Goal: Information Seeking & Learning: Learn about a topic

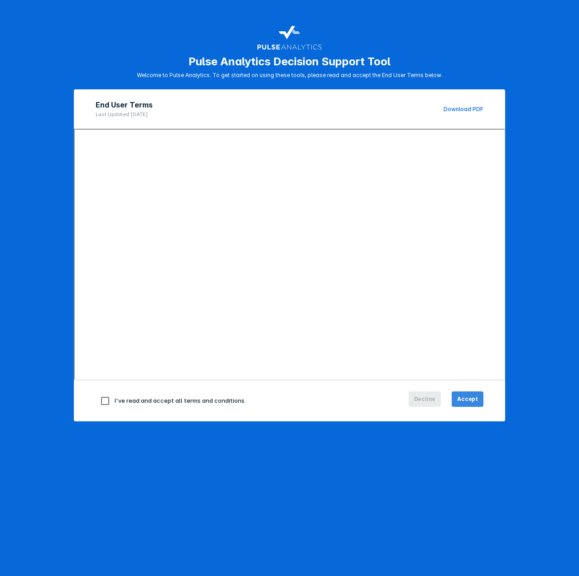
click at [467, 403] on button "Accept" at bounding box center [468, 398] width 32 height 15
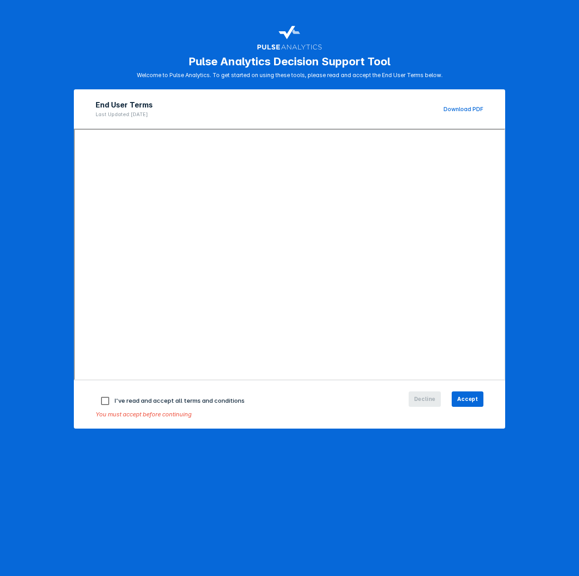
click at [105, 400] on input "checkbox" at bounding box center [105, 400] width 19 height 19
checkbox input "true"
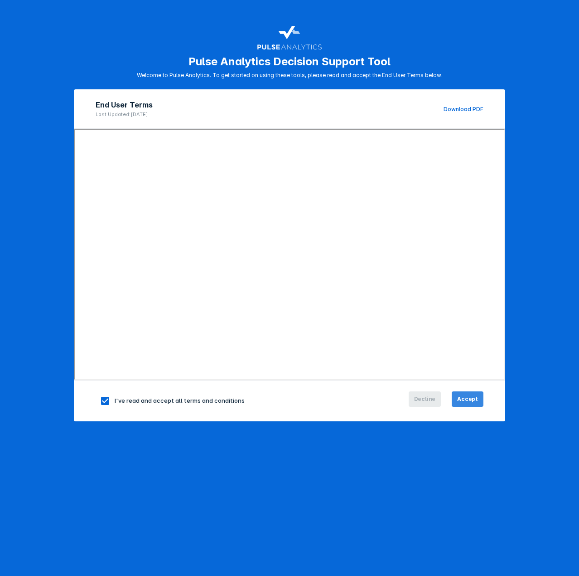
click at [465, 396] on span "Accept" at bounding box center [467, 399] width 21 height 8
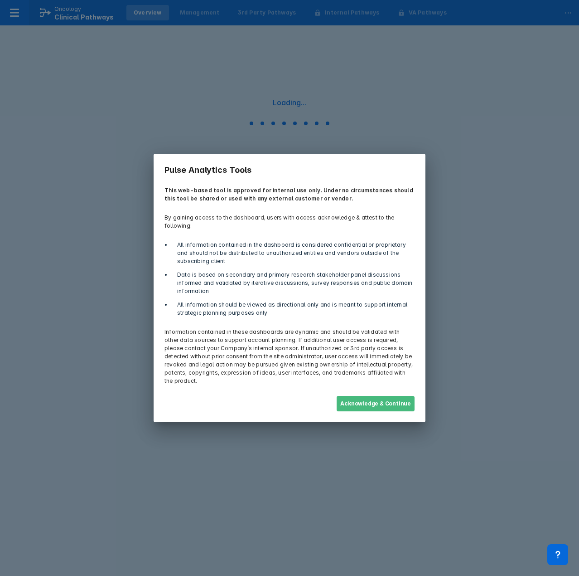
click at [383, 396] on button "Acknowledge & Continue" at bounding box center [376, 403] width 78 height 15
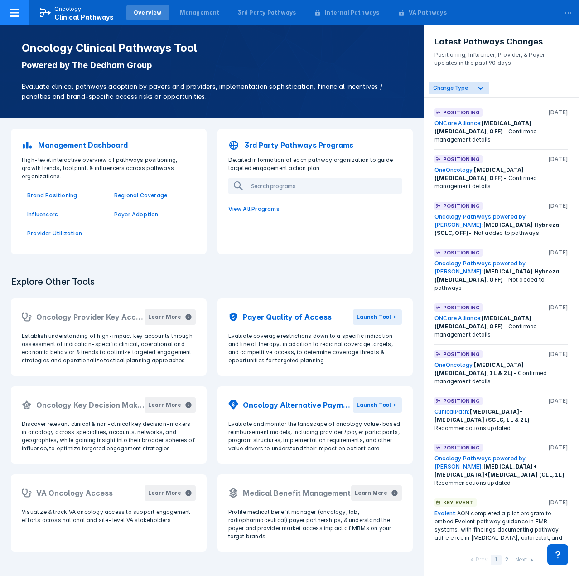
click at [23, 11] on div at bounding box center [14, 12] width 29 height 25
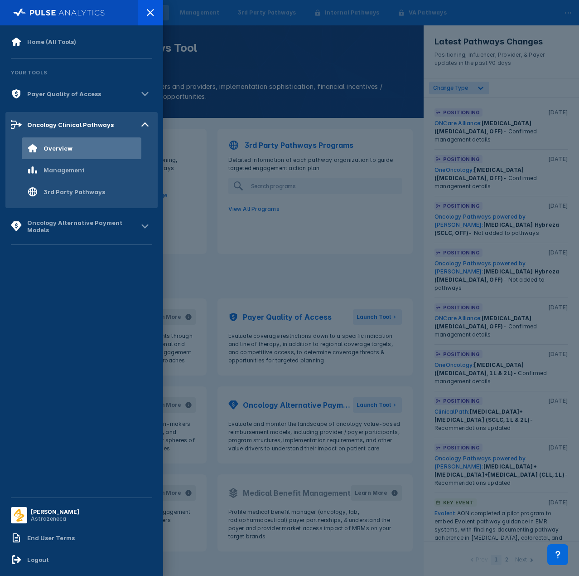
click at [22, 11] on img at bounding box center [59, 12] width 92 height 13
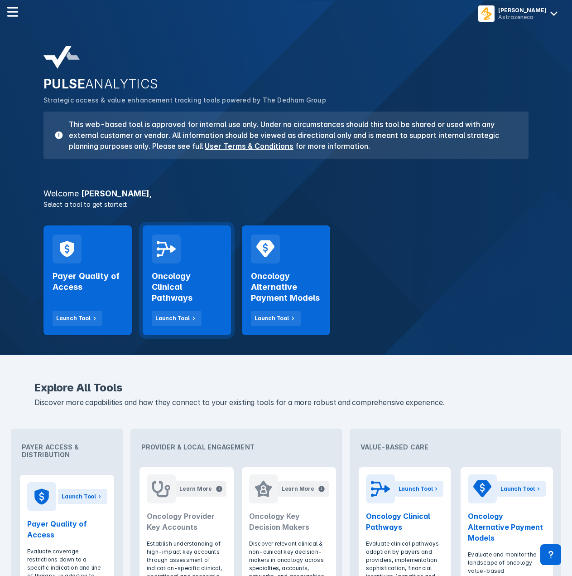
click at [174, 261] on div at bounding box center [166, 248] width 29 height 29
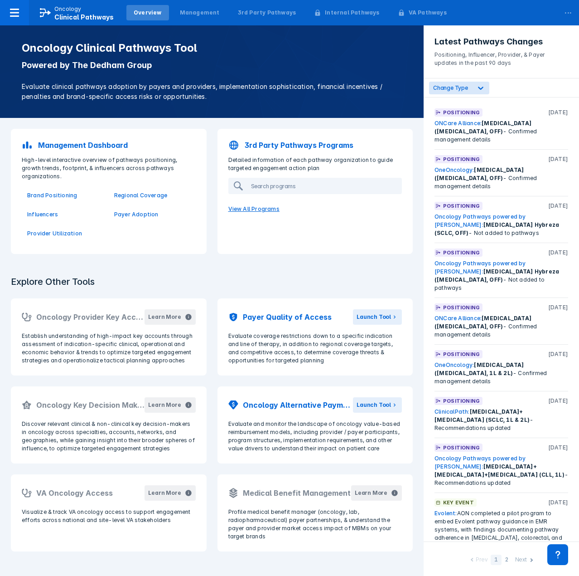
click at [263, 208] on p "View All Programs" at bounding box center [315, 208] width 185 height 19
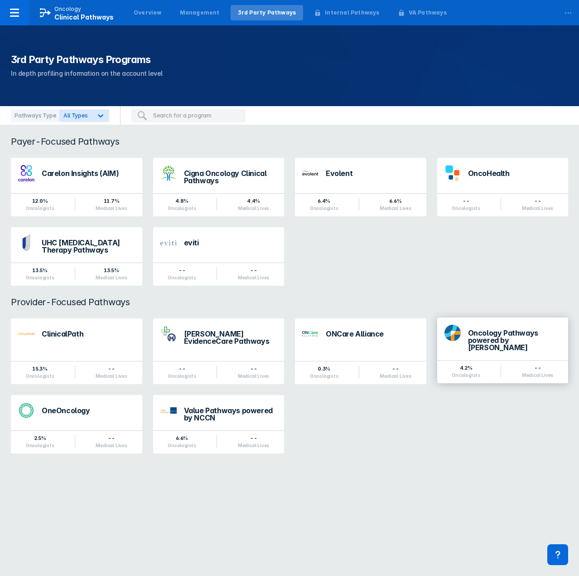
click at [503, 335] on div "Oncology Pathways powered by Dana-Farber" at bounding box center [514, 340] width 93 height 22
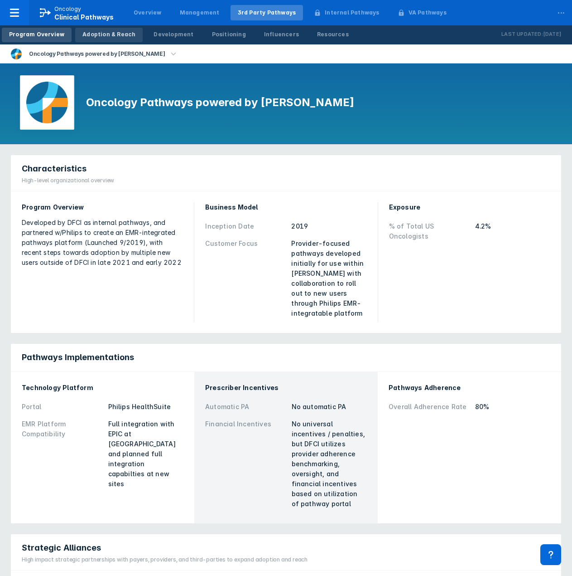
click at [103, 30] on div "Adoption & Reach" at bounding box center [108, 34] width 53 height 8
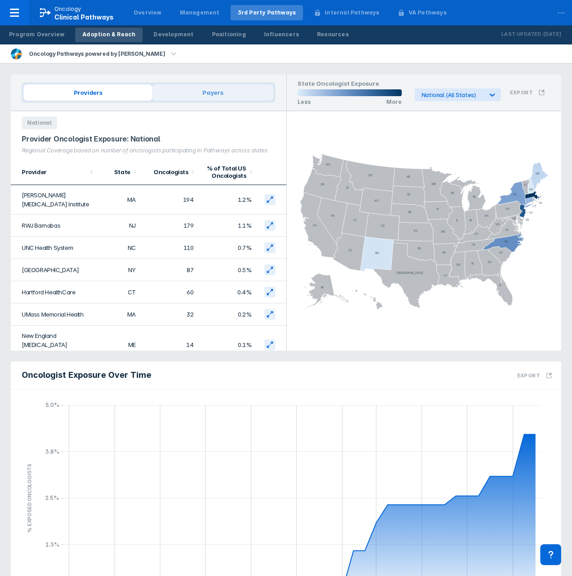
click at [215, 95] on span "Payers" at bounding box center [212, 92] width 121 height 16
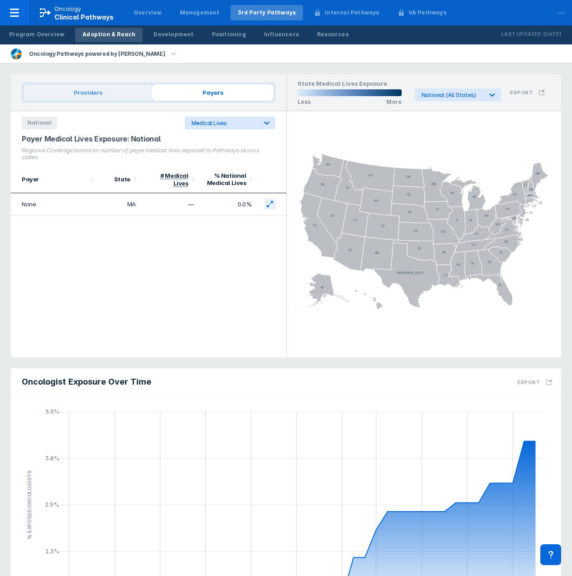
click at [103, 86] on span "Providers" at bounding box center [88, 92] width 129 height 16
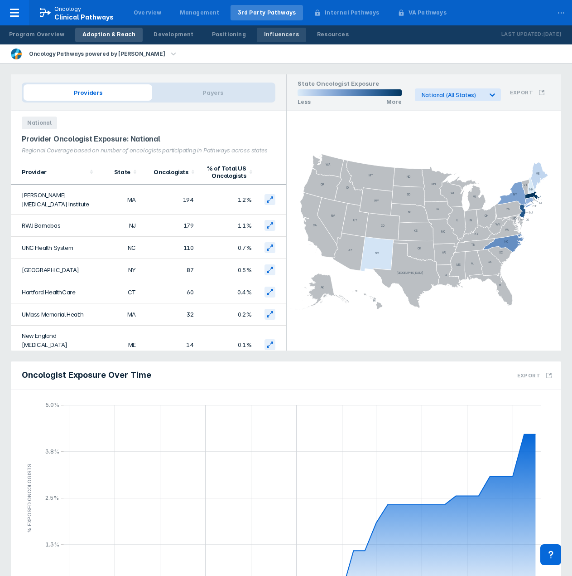
click at [264, 37] on div "Influencers" at bounding box center [281, 34] width 35 height 8
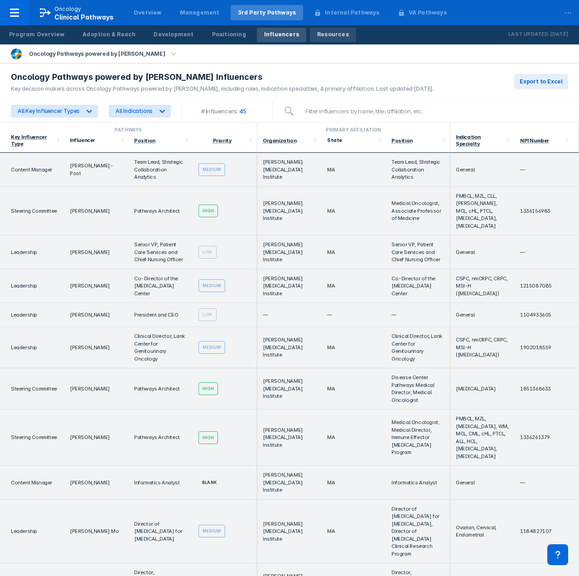
click at [317, 34] on div "Resources" at bounding box center [333, 34] width 32 height 8
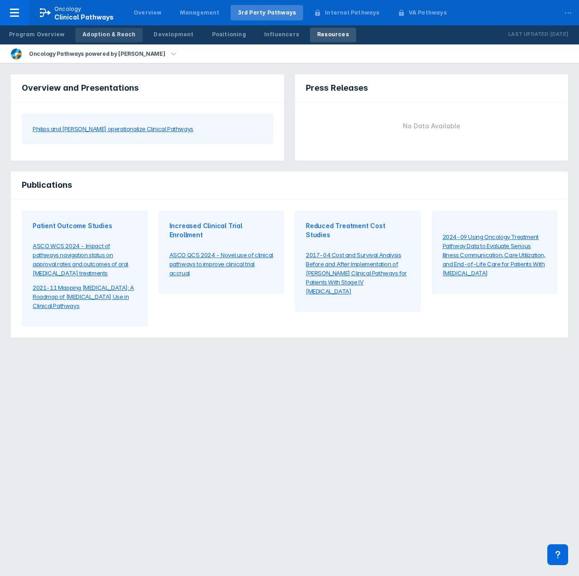
click at [102, 34] on div "Adoption & Reach" at bounding box center [108, 34] width 53 height 8
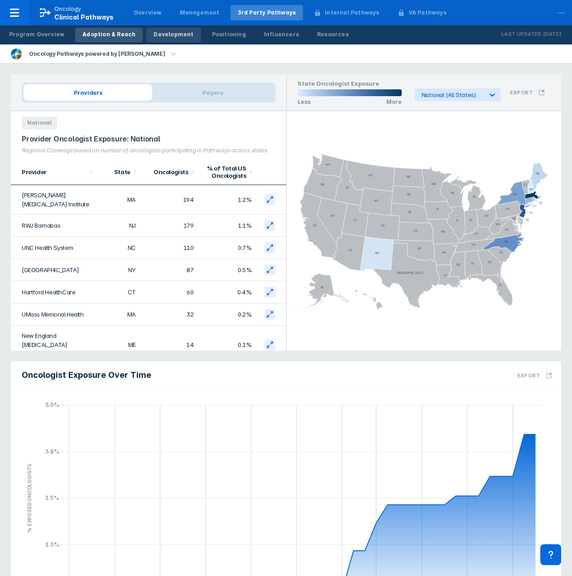
click at [159, 35] on div "Development" at bounding box center [174, 34] width 40 height 8
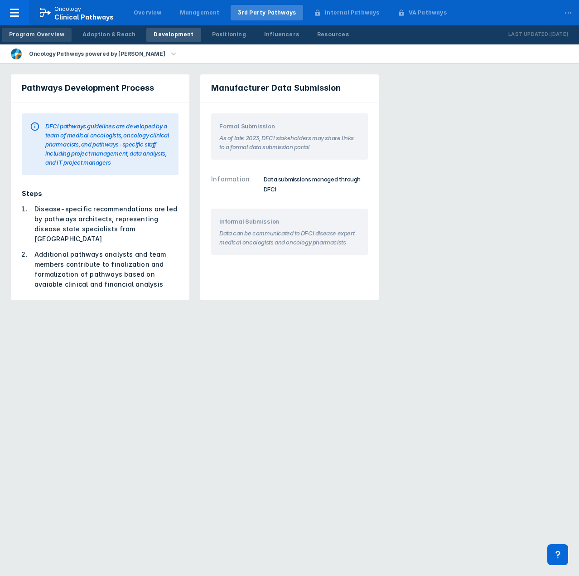
click at [43, 34] on div "Program Overview" at bounding box center [36, 34] width 55 height 8
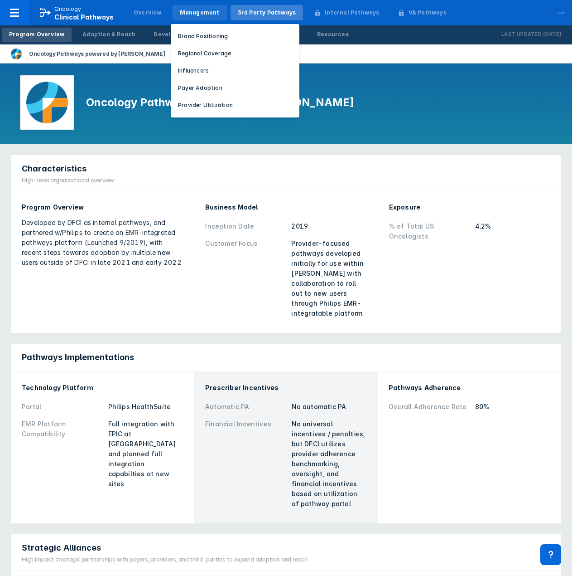
click at [187, 14] on div "Management" at bounding box center [200, 13] width 40 height 8
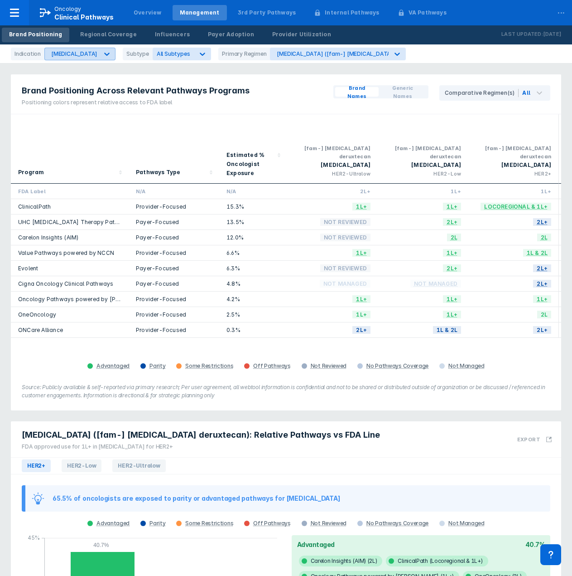
click at [102, 56] on icon at bounding box center [106, 53] width 9 height 9
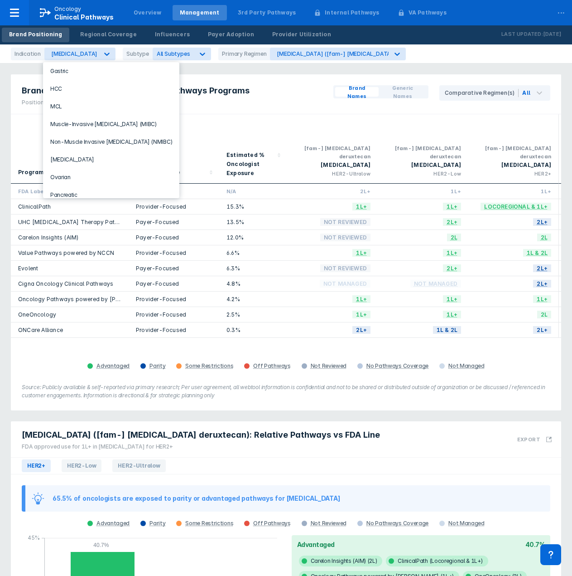
scroll to position [136, 0]
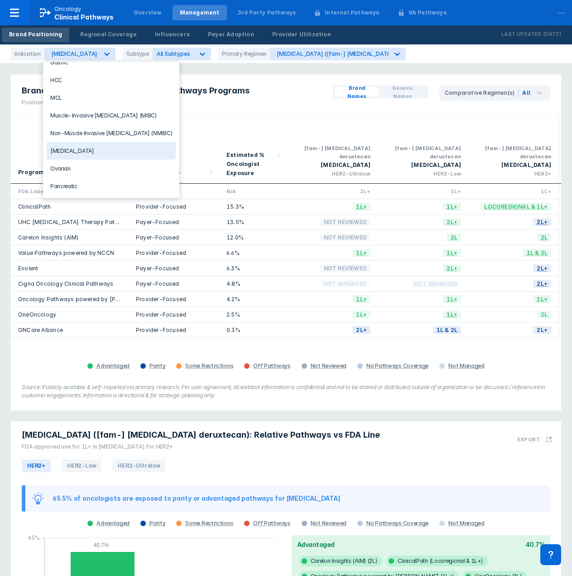
click at [75, 148] on div "NSCLC" at bounding box center [111, 151] width 129 height 18
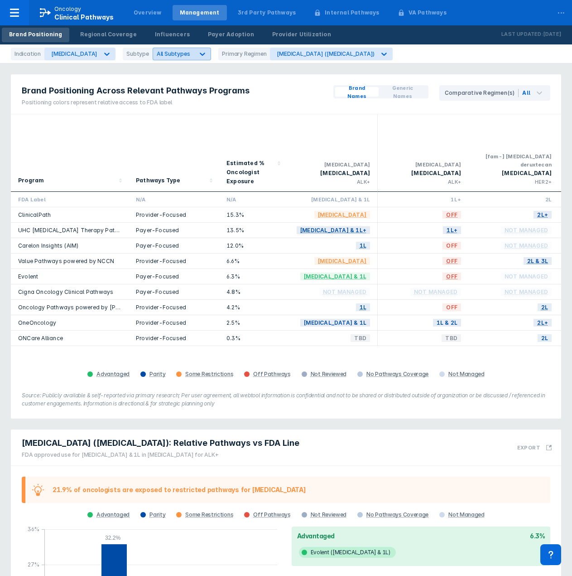
click at [198, 52] on icon at bounding box center [202, 53] width 9 height 9
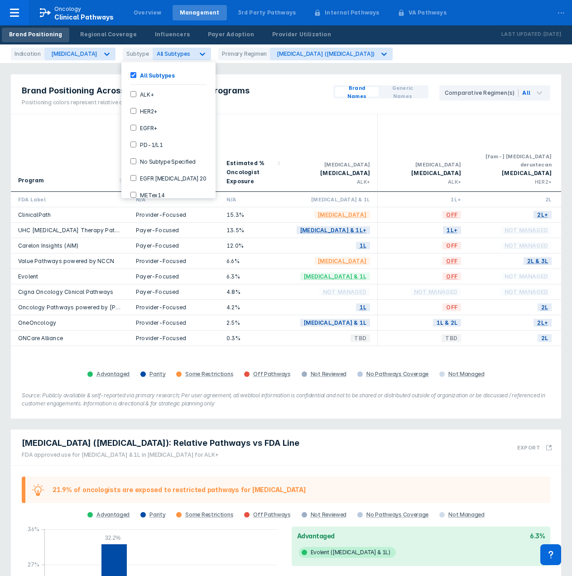
click at [132, 126] on input "EGFR+" at bounding box center [134, 128] width 6 height 6
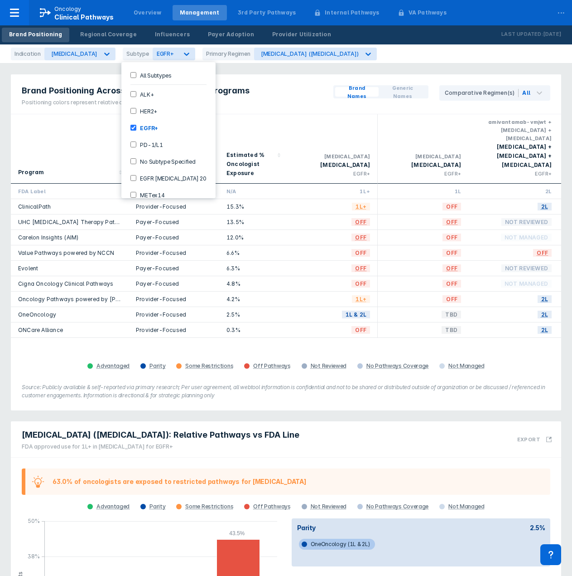
click at [287, 98] on div "Brand Positioning Across Relevant Pathways Programs Positioning colors represen…" at bounding box center [286, 94] width 551 height 40
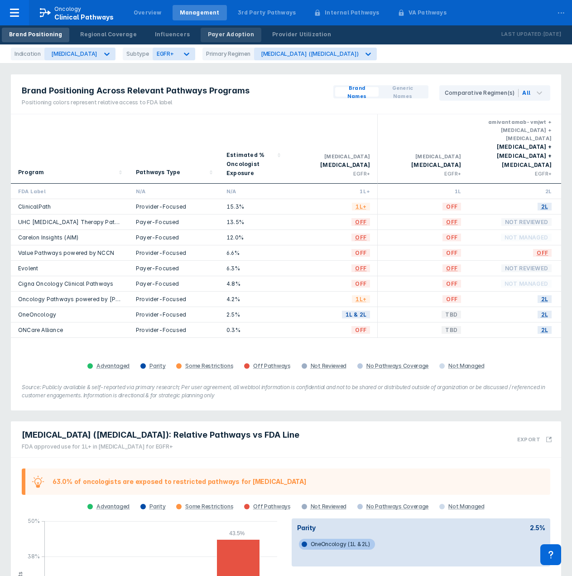
click at [213, 33] on div "Payer Adoption" at bounding box center [231, 34] width 46 height 8
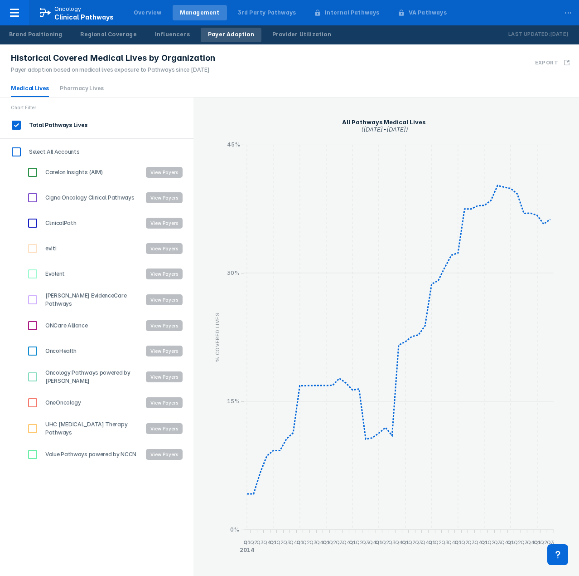
click at [30, 376] on input "Oncology Pathways powered by Dana-Farber" at bounding box center [32, 376] width 15 height 15
checkbox input "true"
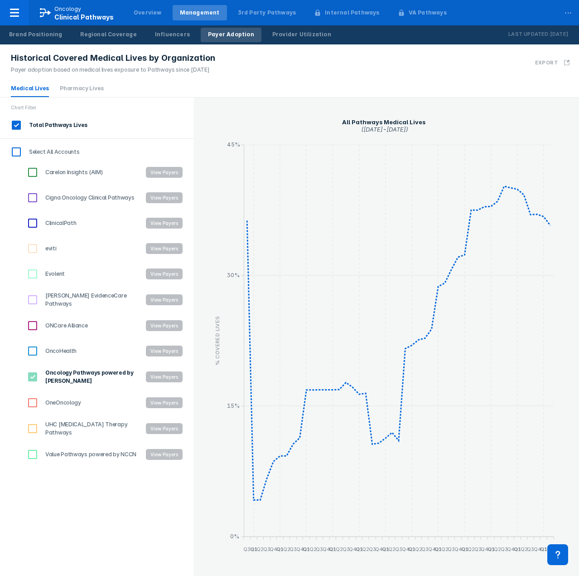
click at [163, 375] on button "View Payers" at bounding box center [164, 376] width 37 height 11
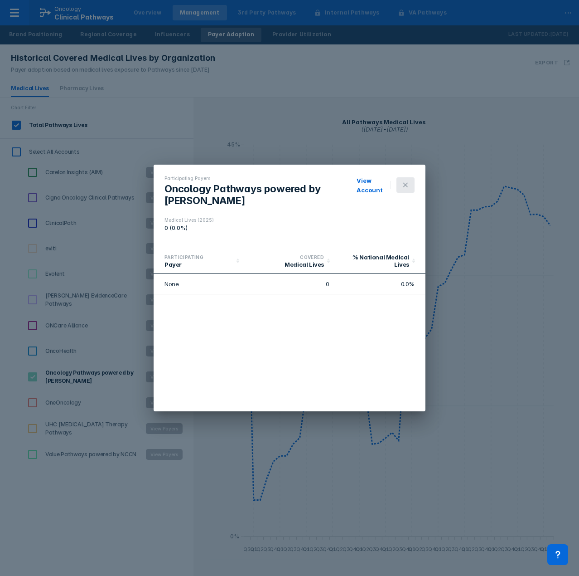
click at [409, 185] on button at bounding box center [406, 184] width 18 height 15
